Goal: Check status: Check status

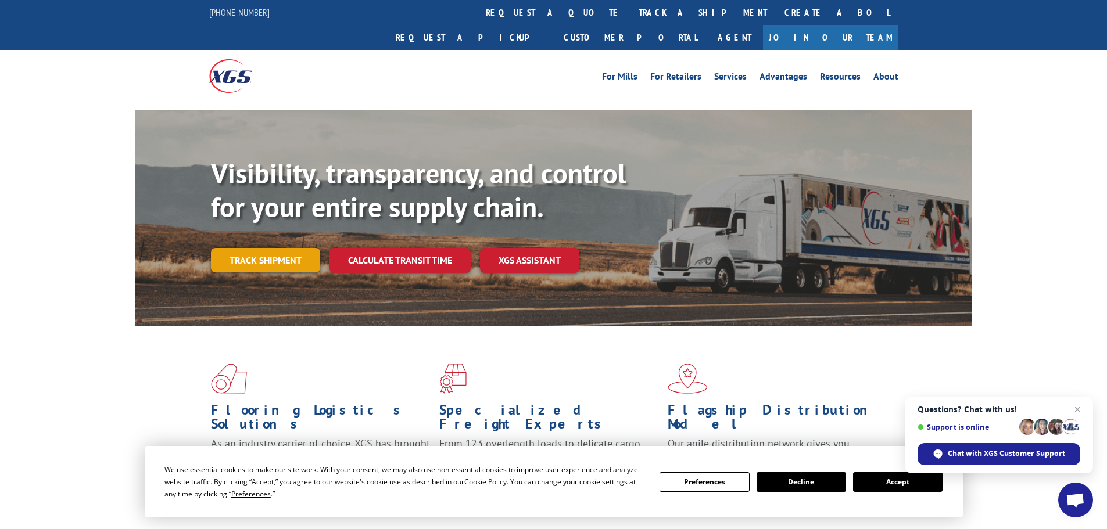
click at [260, 248] on link "Track shipment" at bounding box center [265, 260] width 109 height 24
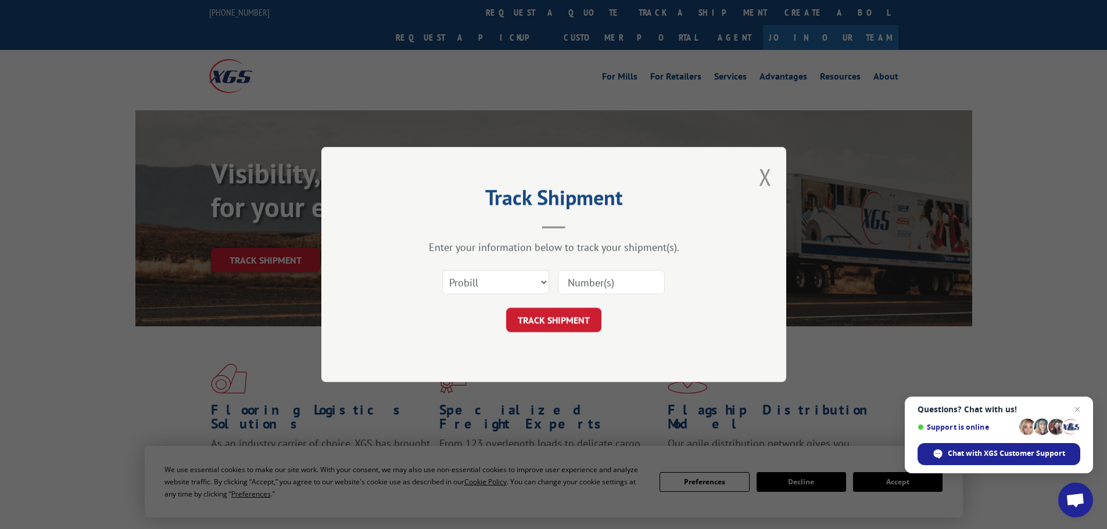
click at [581, 284] on input at bounding box center [611, 282] width 107 height 24
paste input "2551530"
type input "2551530"
click at [512, 277] on select "Select category... Probill BOL PO" at bounding box center [495, 282] width 107 height 24
click at [569, 321] on button "TRACK SHIPMENT" at bounding box center [553, 320] width 95 height 24
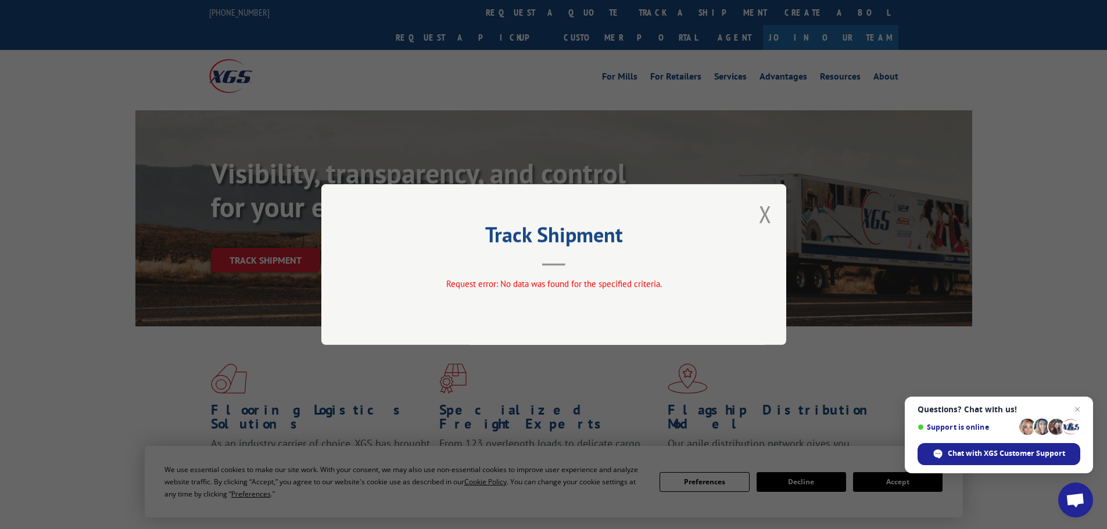
click at [549, 264] on hr at bounding box center [553, 265] width 23 height 2
click at [765, 217] on button "Close modal" at bounding box center [765, 214] width 13 height 31
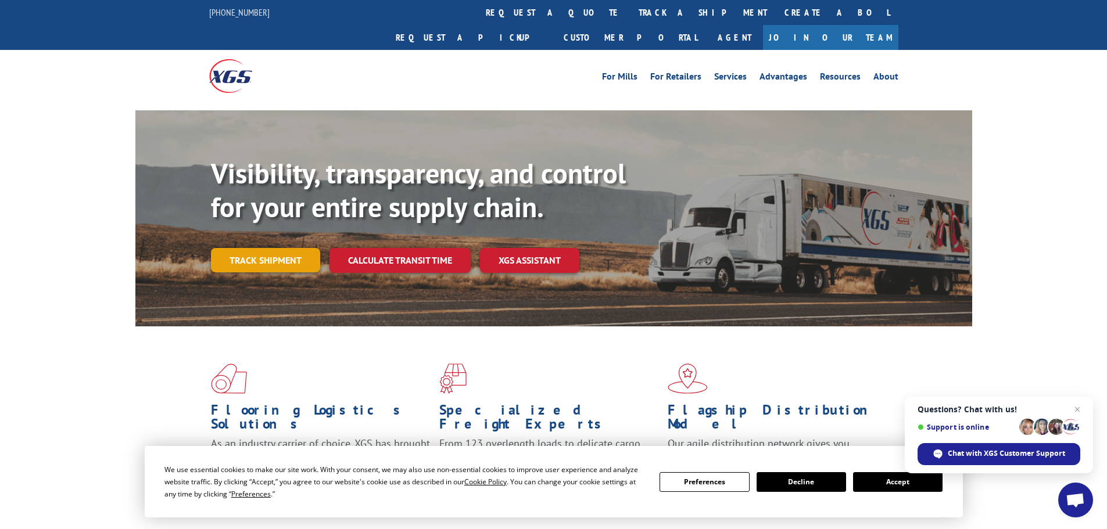
click at [285, 248] on link "Track shipment" at bounding box center [265, 260] width 109 height 24
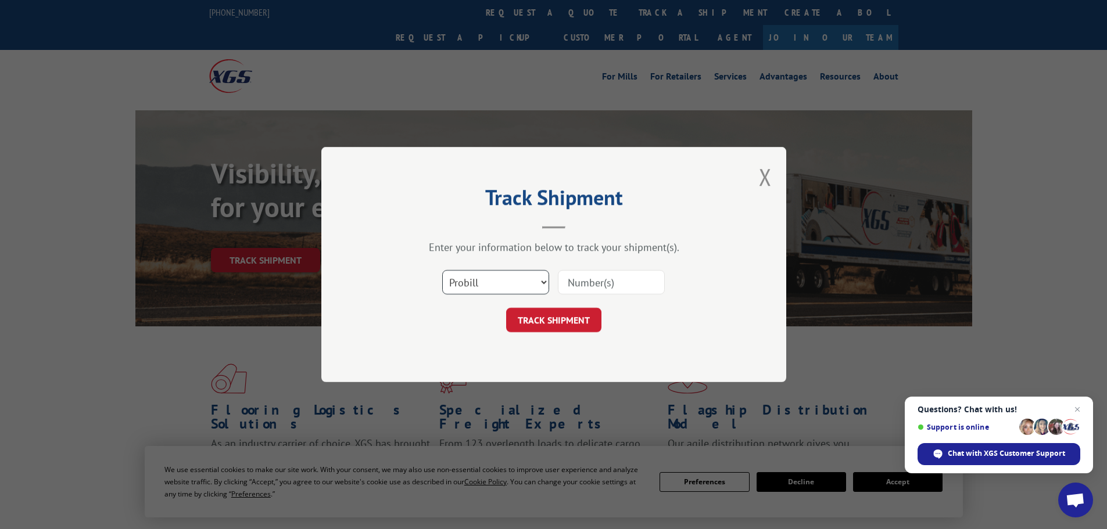
click at [510, 278] on select "Select category... Probill BOL PO" at bounding box center [495, 282] width 107 height 24
select select "bol"
click at [442, 270] on select "Select category... Probill BOL PO" at bounding box center [495, 282] width 107 height 24
click at [594, 287] on input at bounding box center [611, 282] width 107 height 24
paste input "2551530"
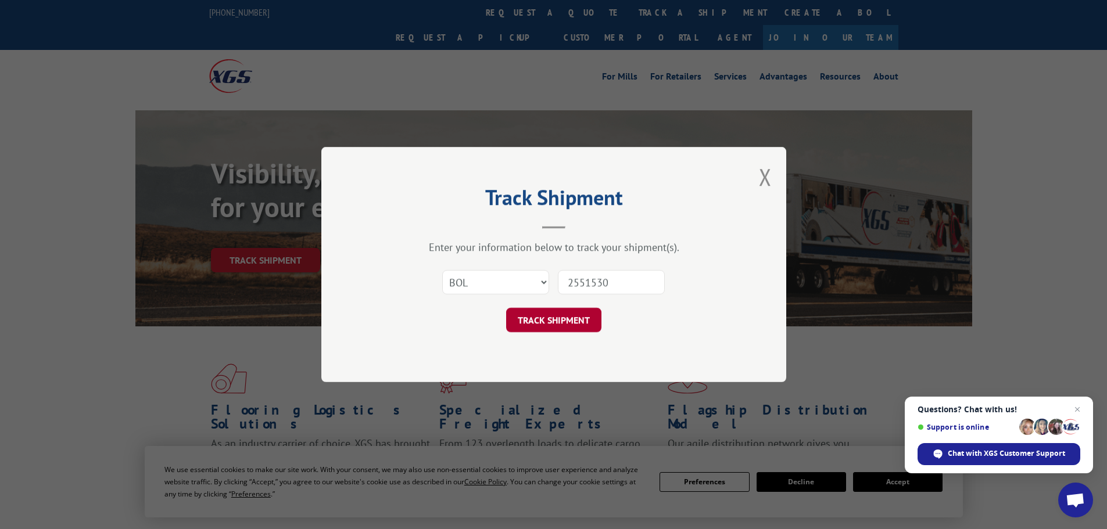
type input "2551530"
click at [547, 319] on button "TRACK SHIPMENT" at bounding box center [553, 320] width 95 height 24
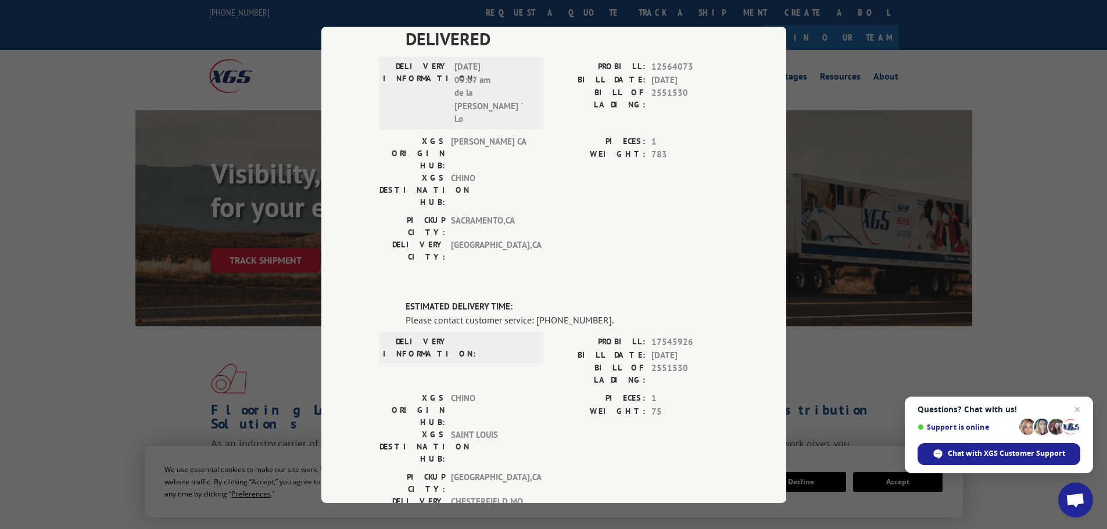
scroll to position [317, 0]
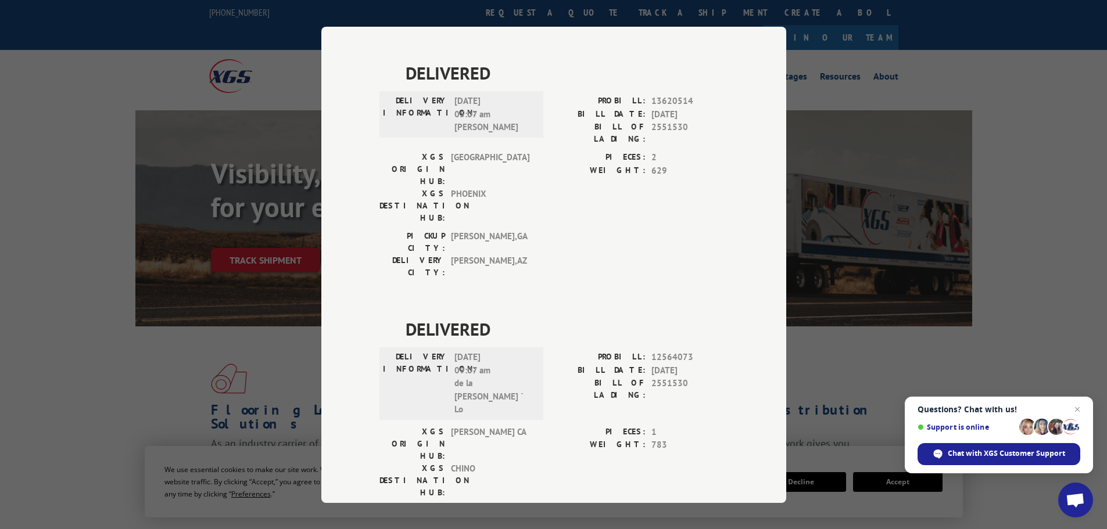
drag, startPoint x: 1011, startPoint y: 62, endPoint x: 765, endPoint y: 4, distance: 252.6
click at [1012, 62] on div "Track Shipment DELIVERED DELIVERY INFORMATION: [DATE] 08:00 am [PERSON_NAME] PR…" at bounding box center [553, 264] width 1107 height 529
click at [919, 44] on div "Track Shipment DELIVERED DELIVERY INFORMATION: [DATE] 08:00 am [PERSON_NAME] PR…" at bounding box center [553, 264] width 1107 height 529
